Goal: Task Accomplishment & Management: Manage account settings

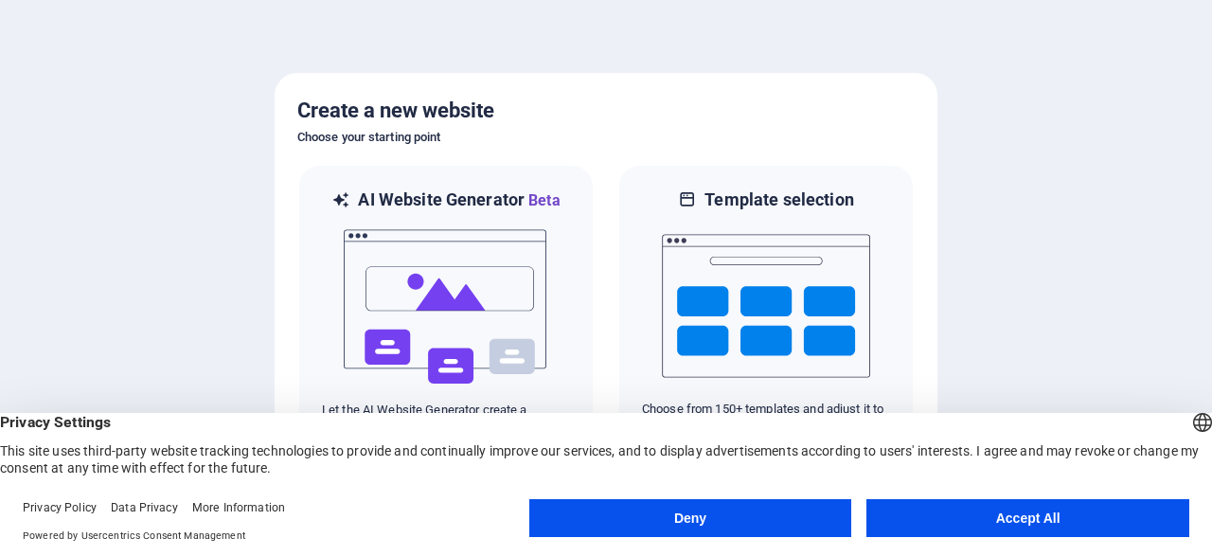
click at [1046, 519] on button "Accept All" at bounding box center [1028, 518] width 323 height 38
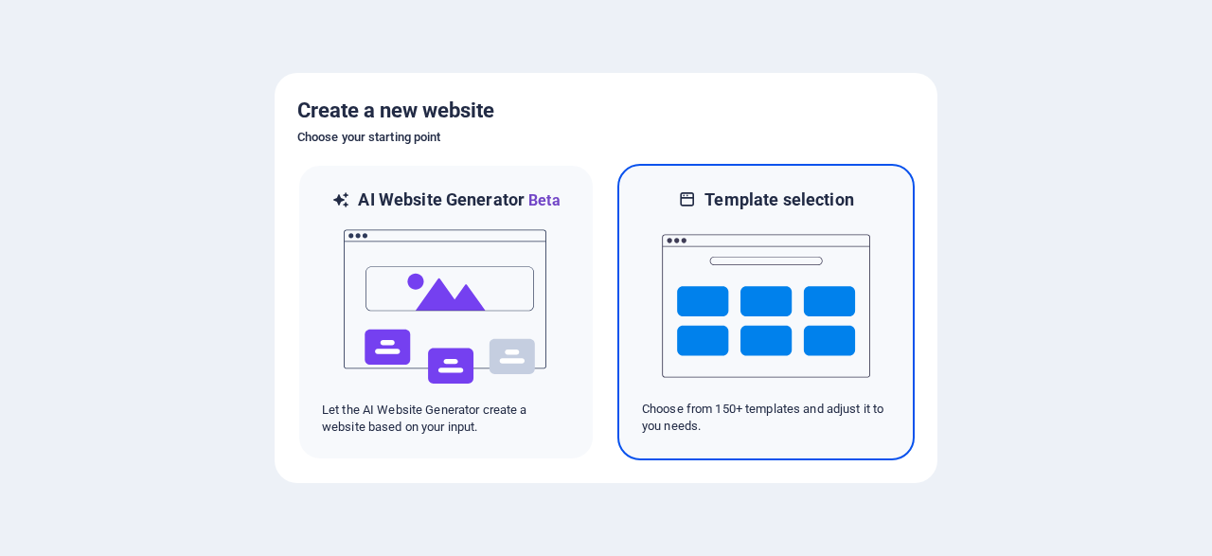
click at [797, 330] on img at bounding box center [766, 305] width 208 height 189
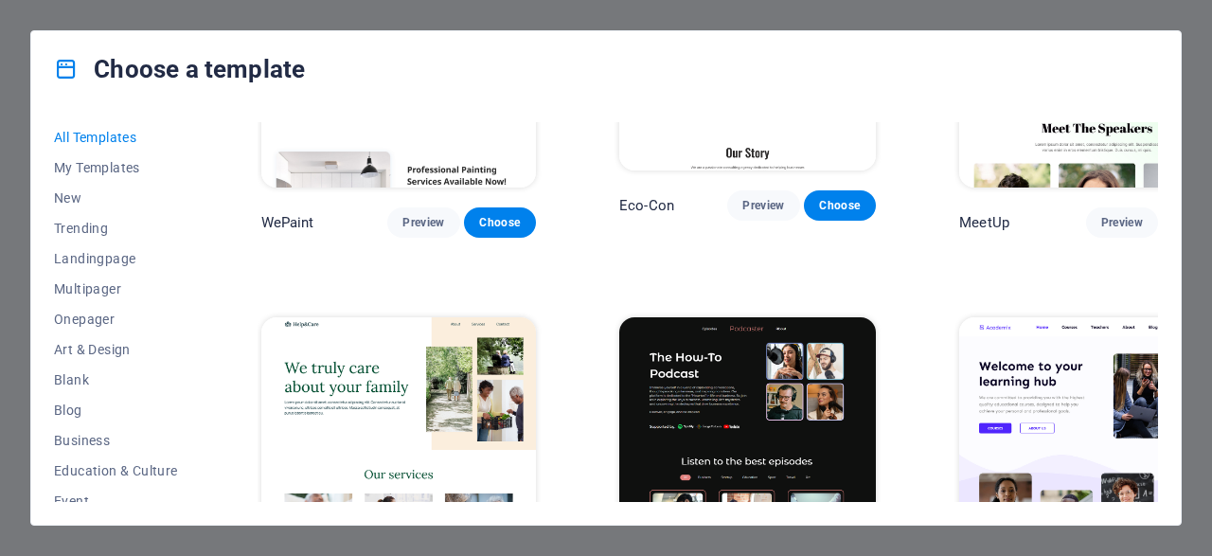
scroll to position [1364, 0]
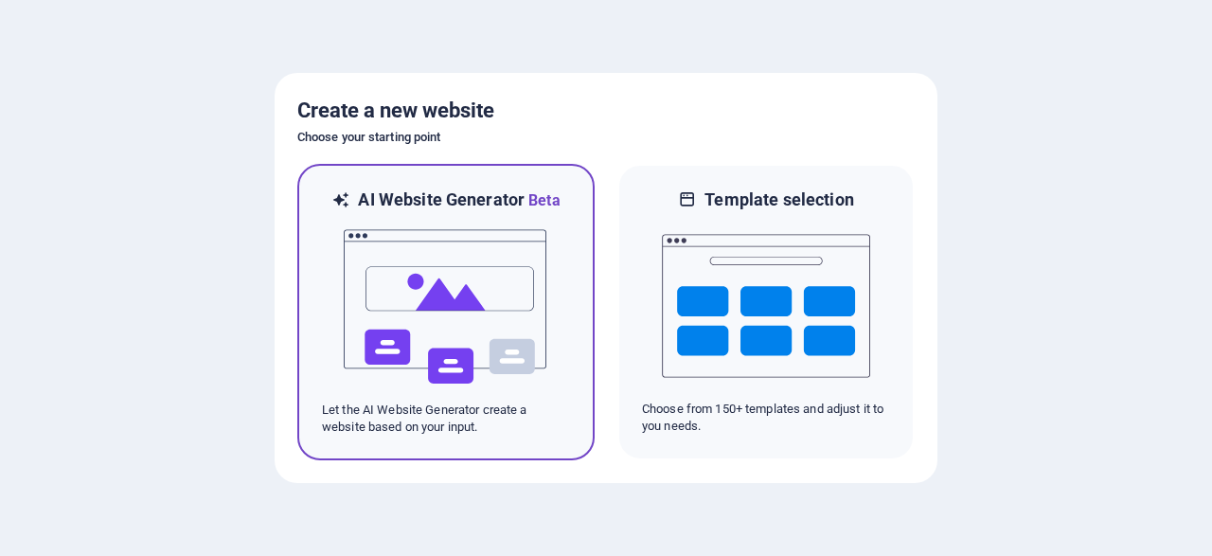
click at [437, 317] on img at bounding box center [446, 306] width 208 height 189
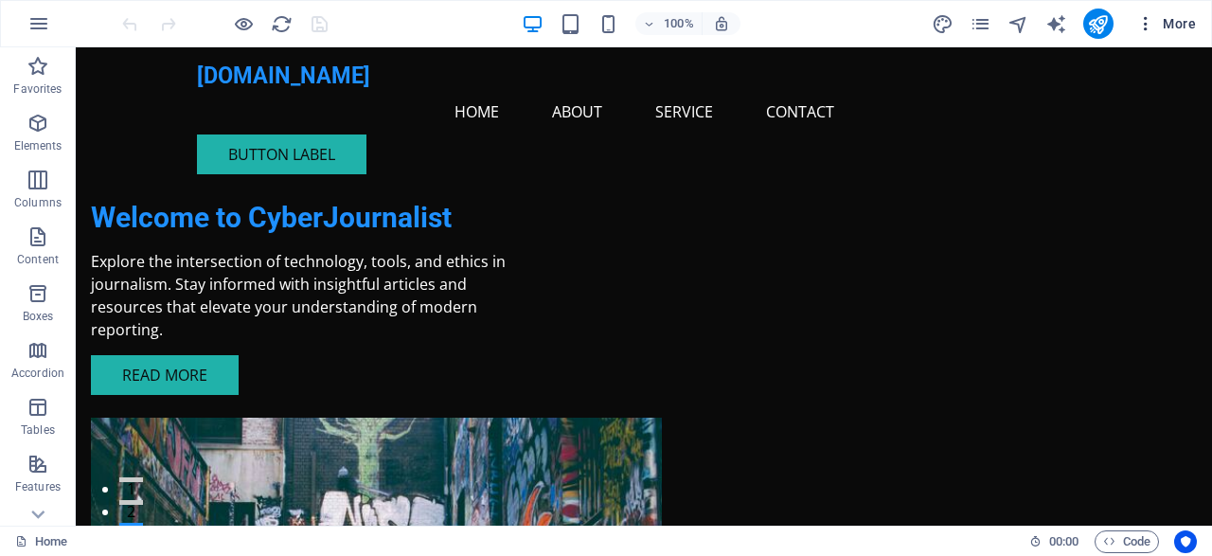
click at [1147, 27] on icon "button" at bounding box center [1145, 23] width 19 height 19
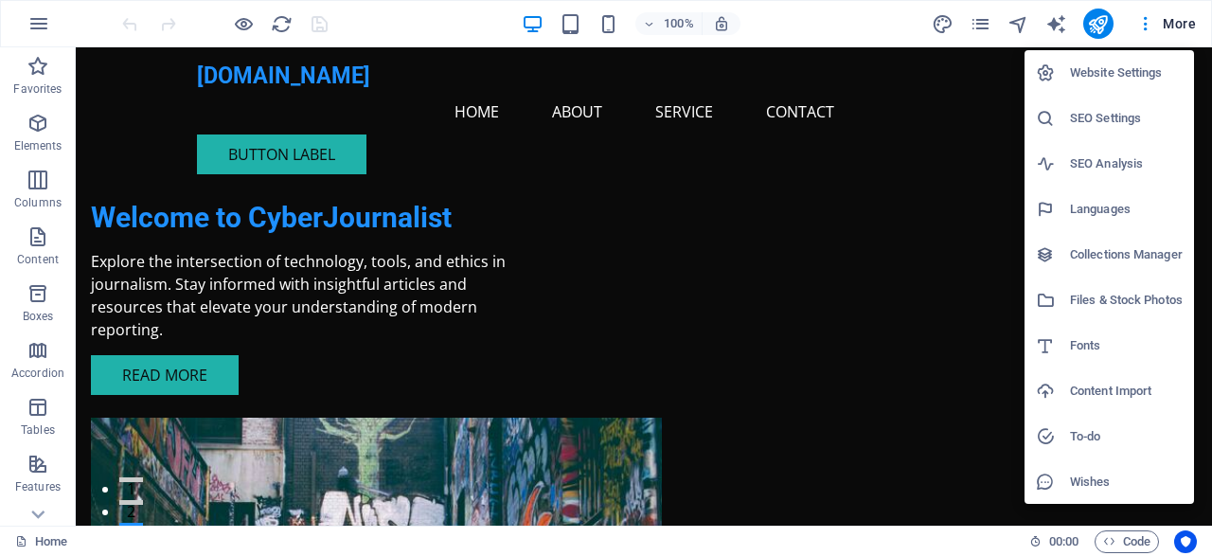
drag, startPoint x: 294, startPoint y: 142, endPoint x: 274, endPoint y: 153, distance: 22.9
click at [293, 143] on div at bounding box center [606, 278] width 1212 height 556
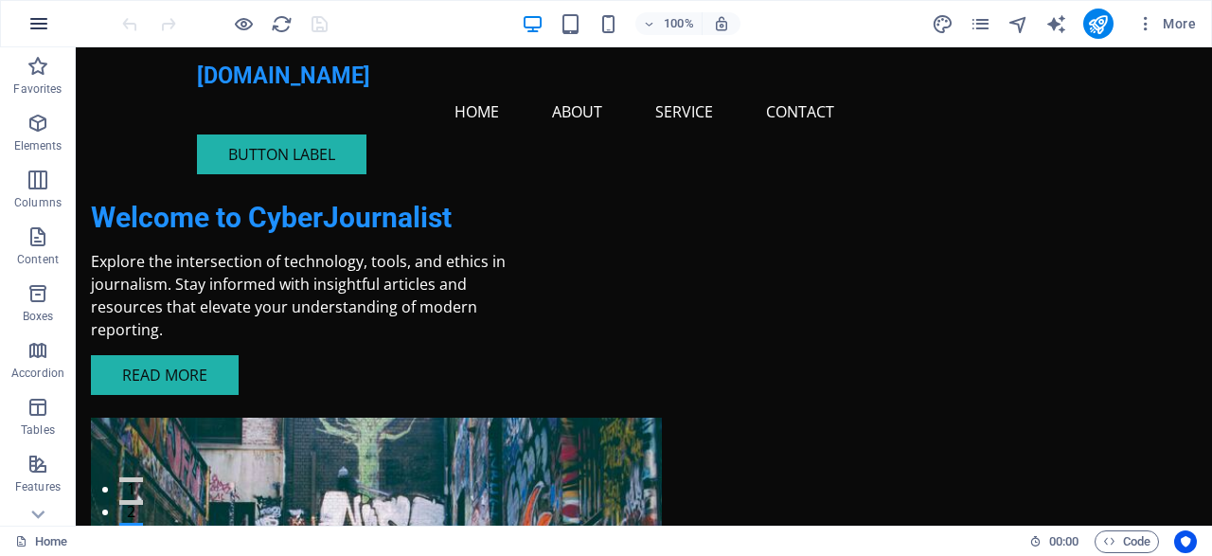
click at [37, 21] on icon "button" at bounding box center [38, 23] width 23 height 23
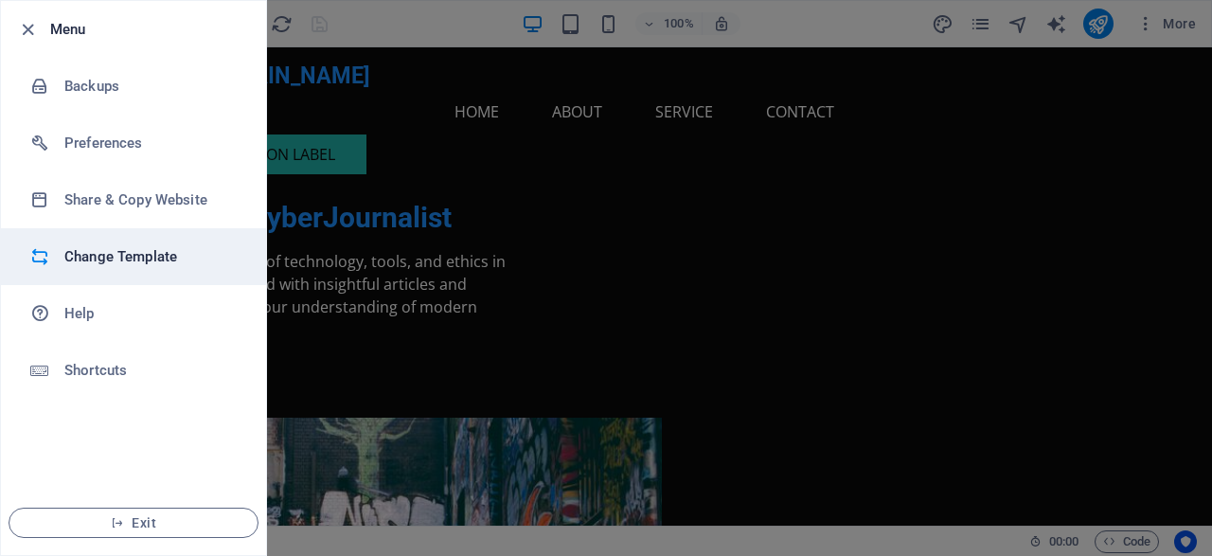
click at [133, 252] on h6 "Change Template" at bounding box center [151, 256] width 175 height 23
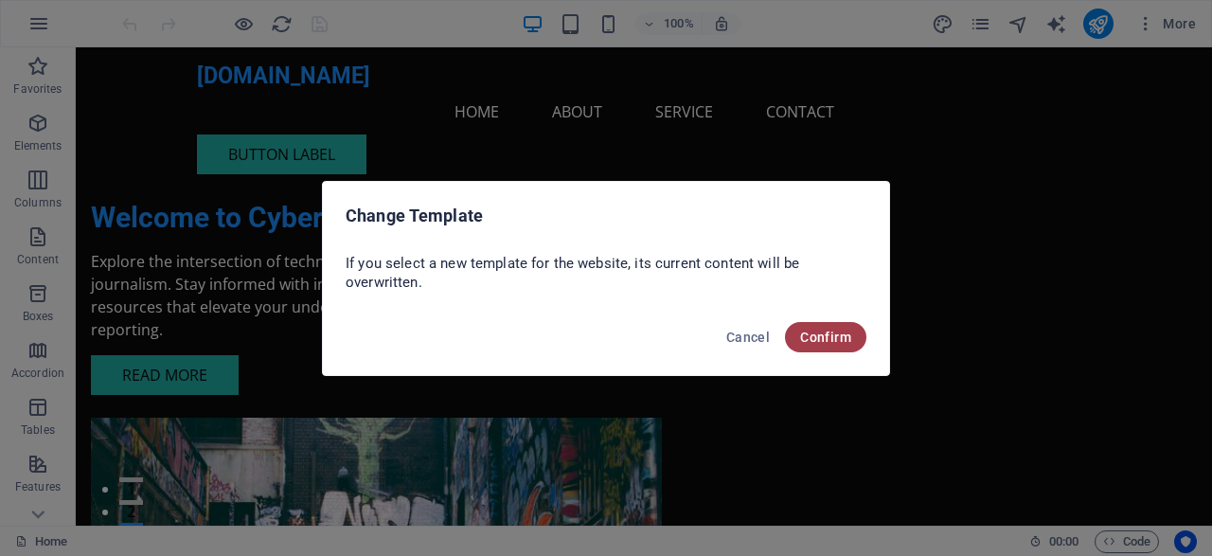
click at [808, 336] on span "Confirm" at bounding box center [825, 337] width 51 height 15
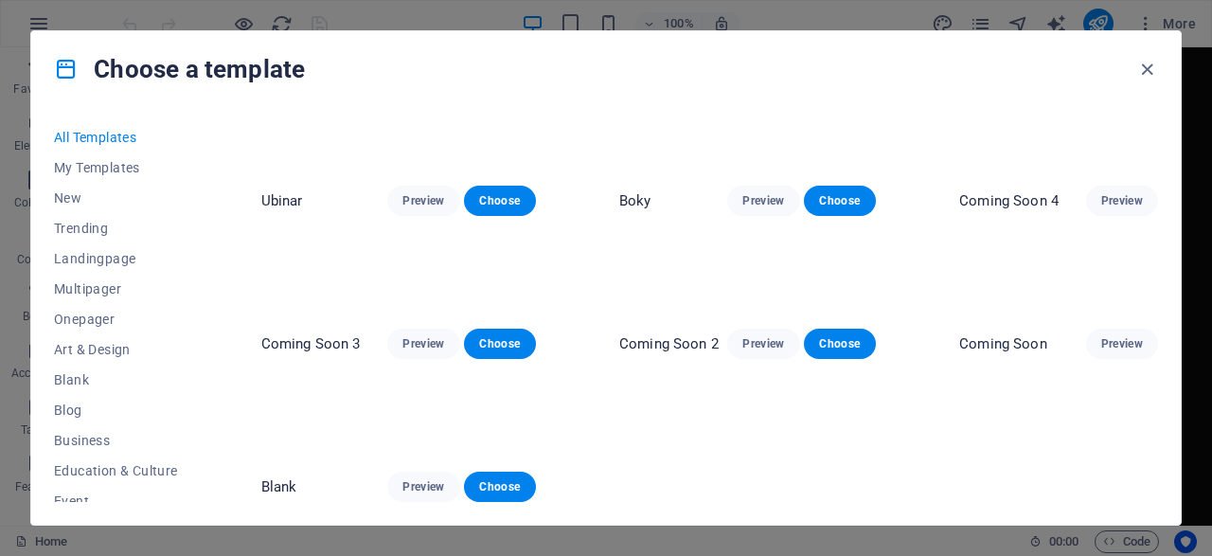
scroll to position [10183, 0]
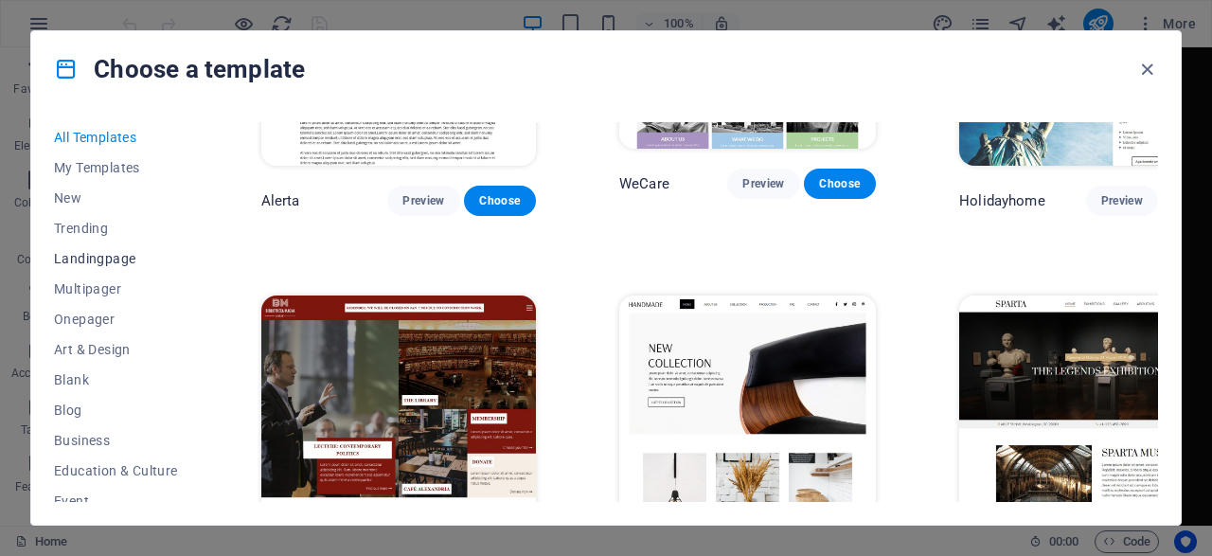
click at [113, 256] on span "Landingpage" at bounding box center [116, 258] width 124 height 15
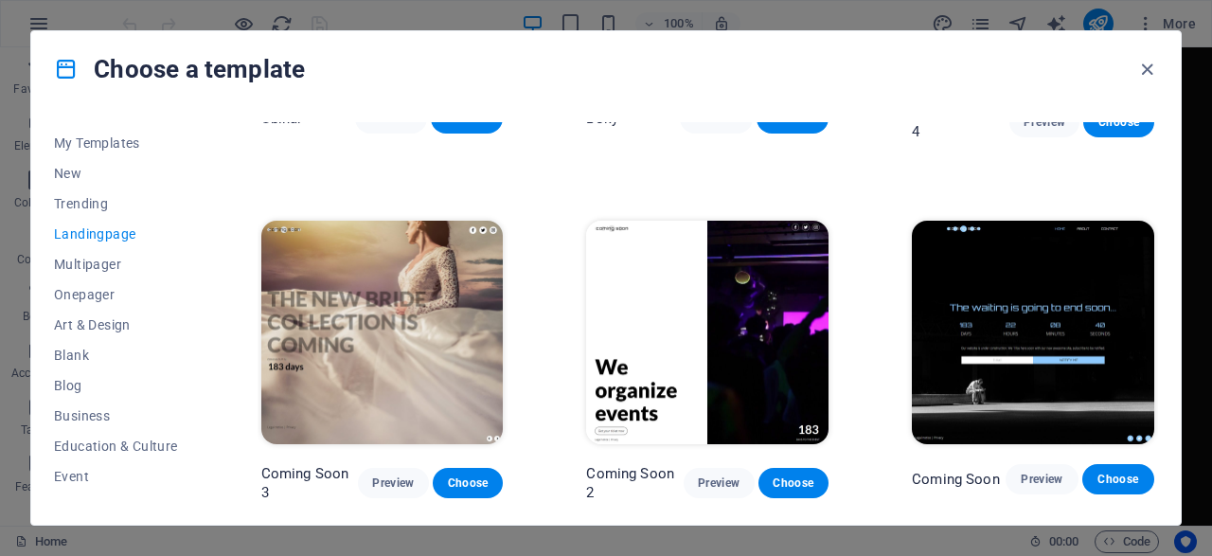
scroll to position [0, 0]
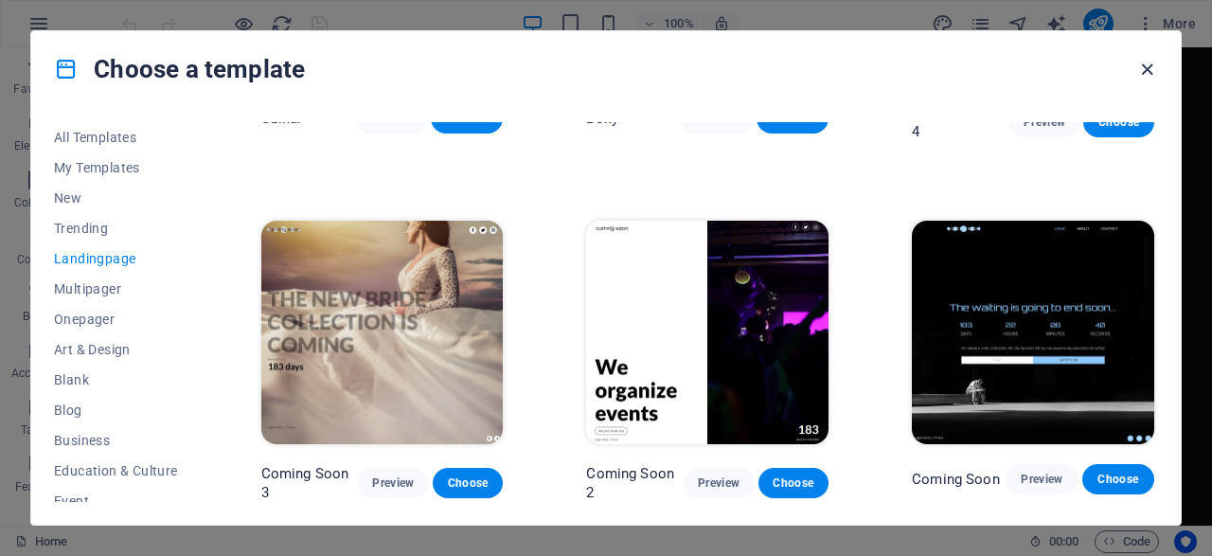
click at [1147, 65] on icon "button" at bounding box center [1147, 70] width 22 height 22
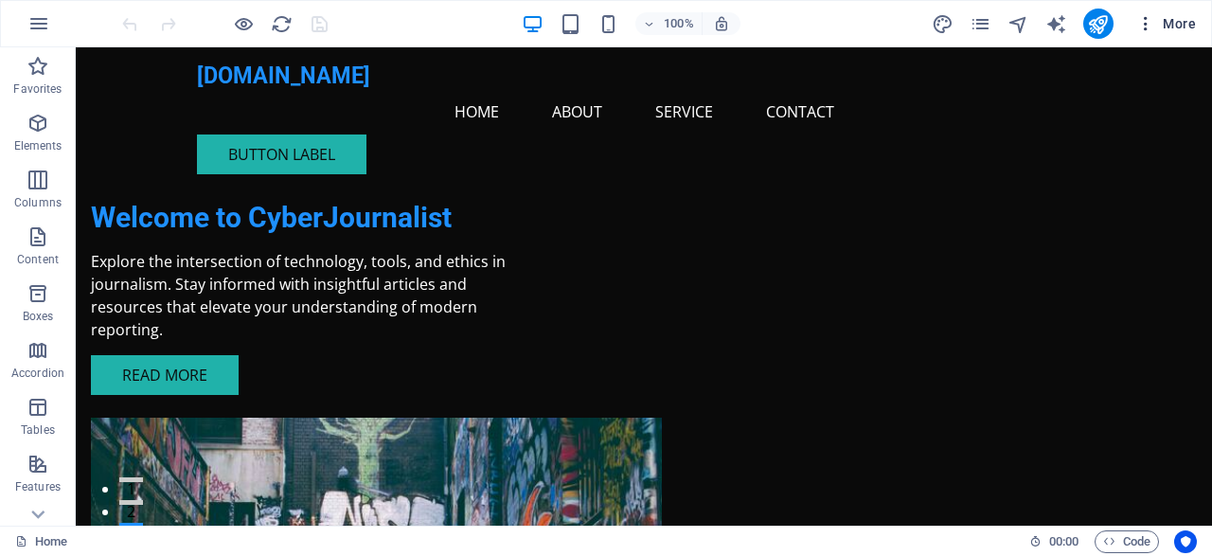
click at [1185, 21] on span "More" at bounding box center [1166, 23] width 60 height 19
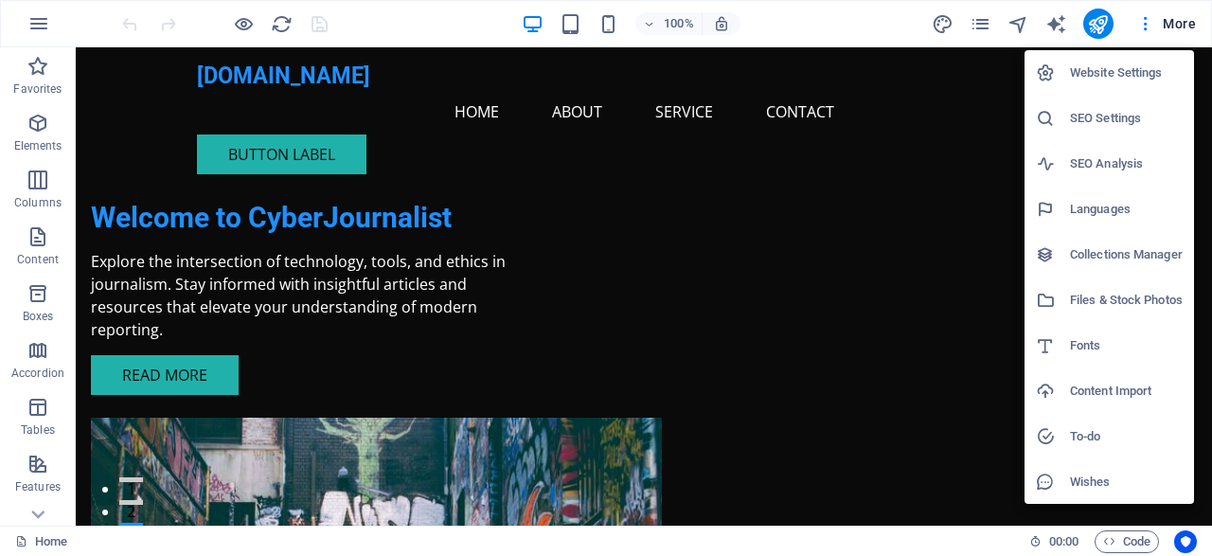
click at [1149, 28] on div at bounding box center [606, 278] width 1212 height 556
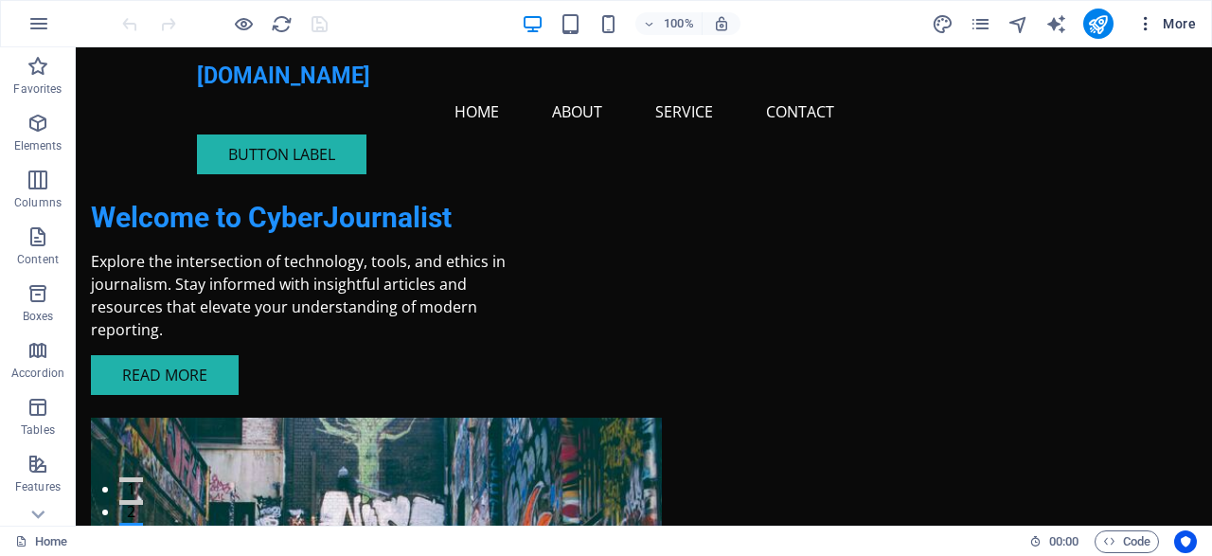
click at [1148, 22] on icon "button" at bounding box center [1145, 23] width 19 height 19
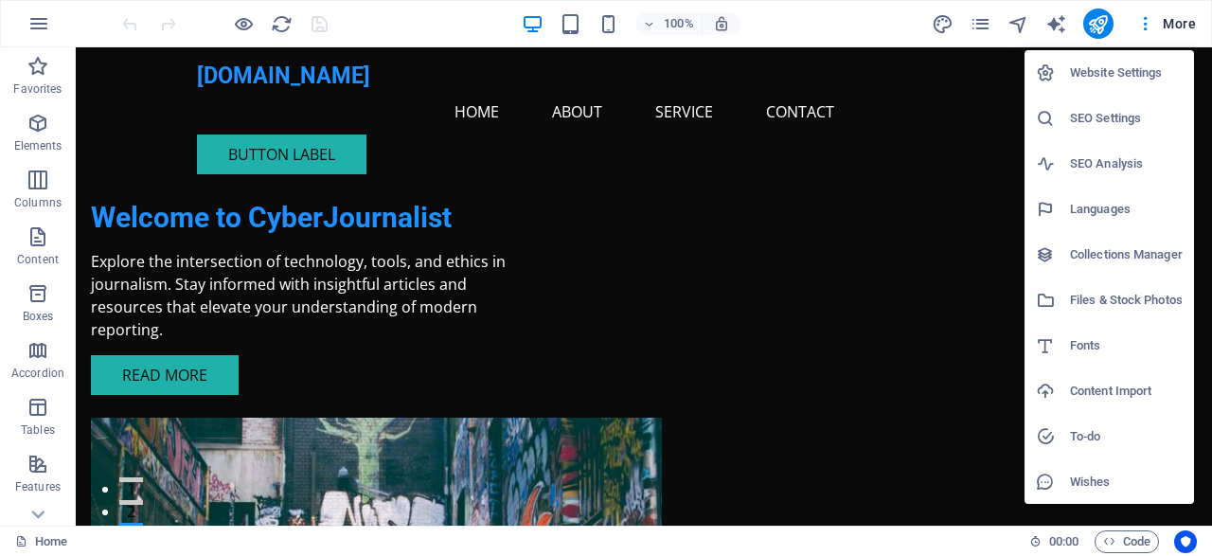
click at [1093, 24] on div at bounding box center [606, 278] width 1212 height 556
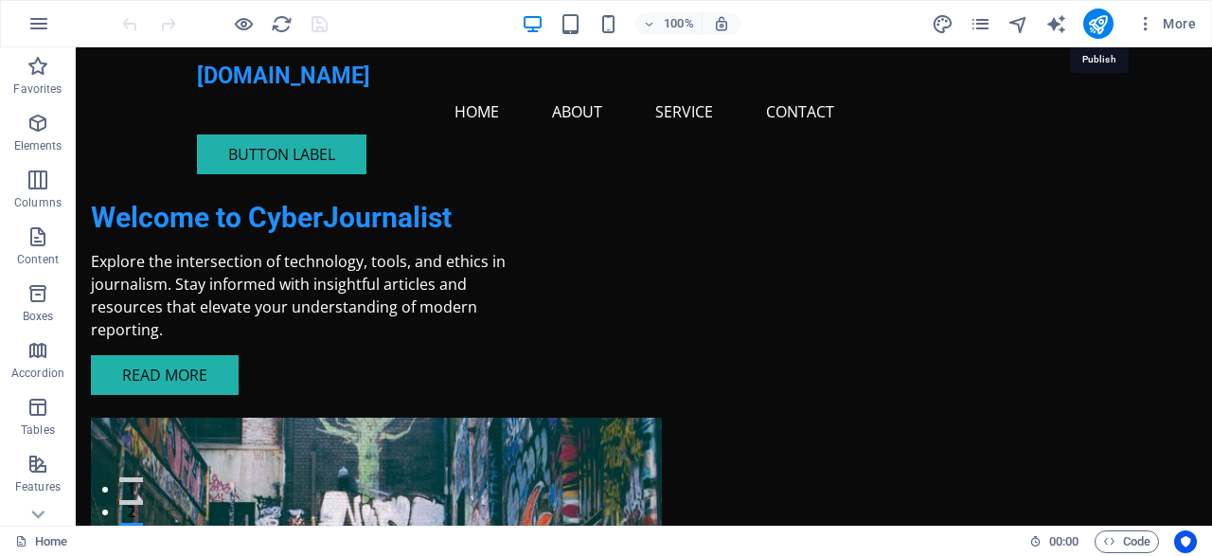
click at [1093, 24] on icon "publish" at bounding box center [1098, 24] width 22 height 22
